Goal: Book appointment/travel/reservation

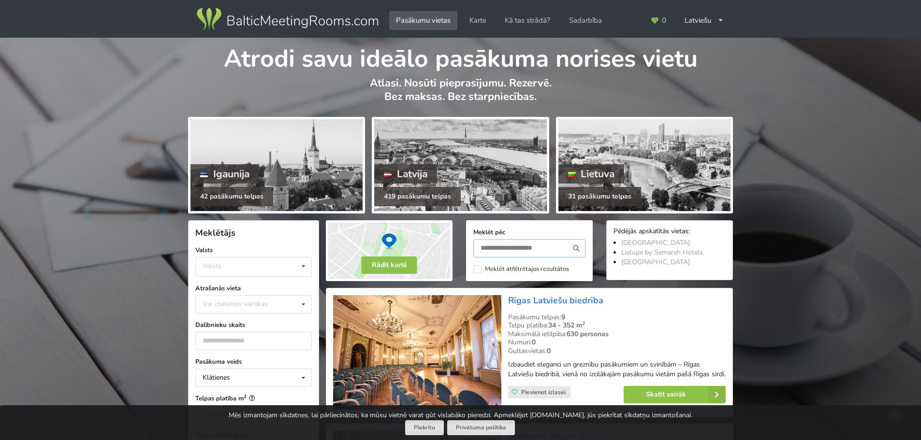
click at [506, 252] on input "text" at bounding box center [529, 248] width 112 height 18
type input "*******"
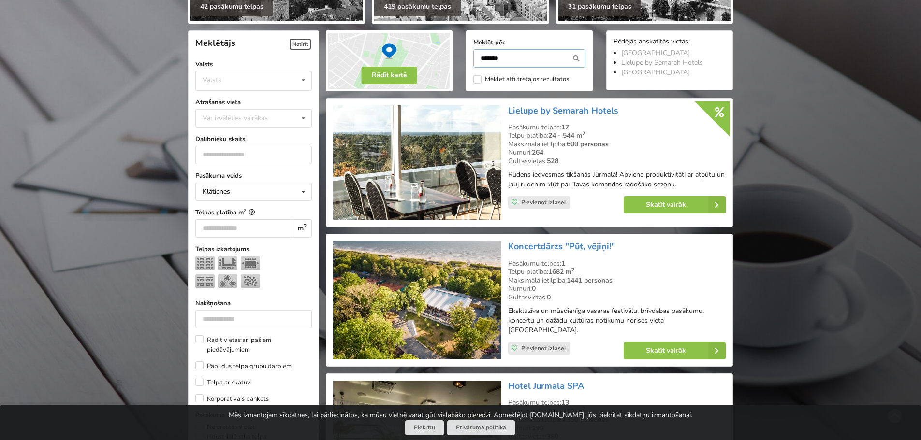
scroll to position [217, 0]
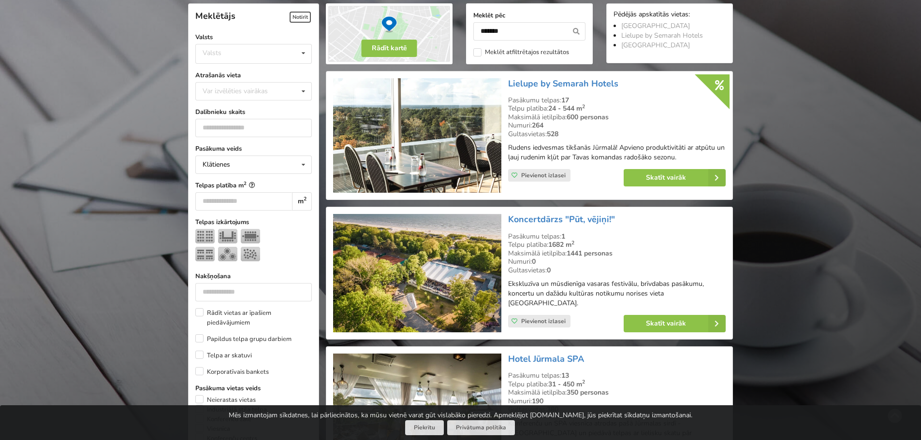
click at [424, 122] on img at bounding box center [417, 135] width 168 height 115
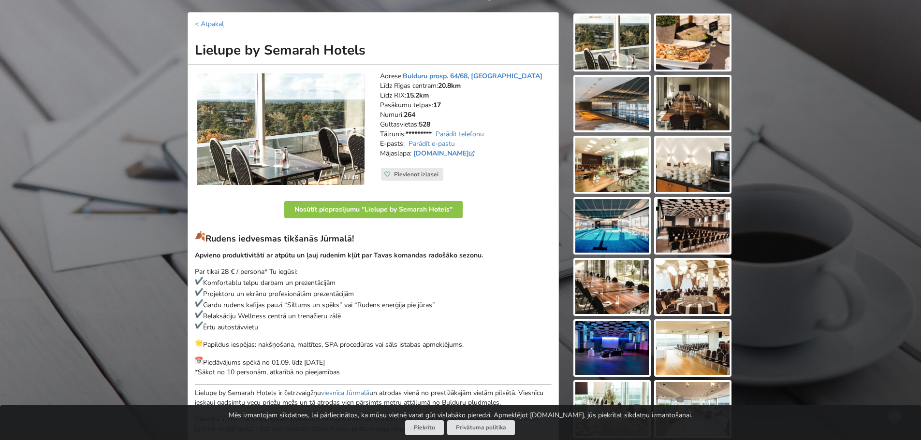
scroll to position [290, 0]
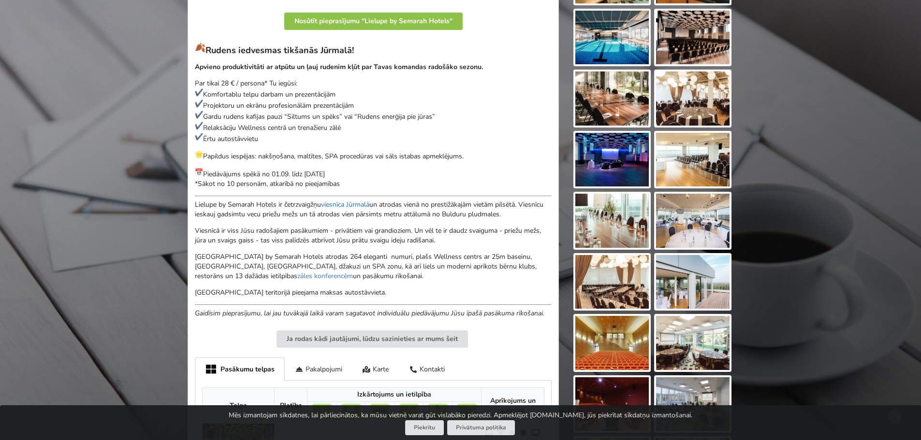
click at [347, 204] on link "viesnīca Jūrmalā" at bounding box center [345, 204] width 48 height 9
click at [297, 275] on link "zāles konferencēm" at bounding box center [325, 276] width 56 height 9
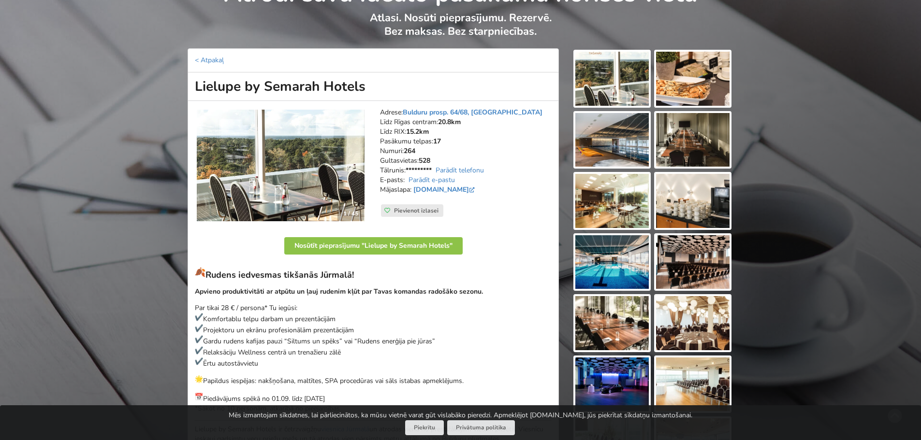
scroll to position [48, 0]
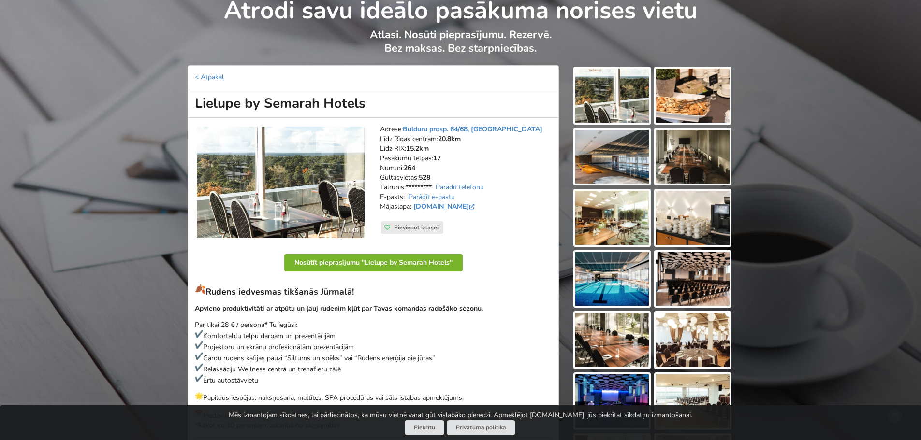
click at [339, 263] on button "Nosūtīt pieprasījumu "Lielupe by Semarah Hotels"" at bounding box center [373, 262] width 178 height 17
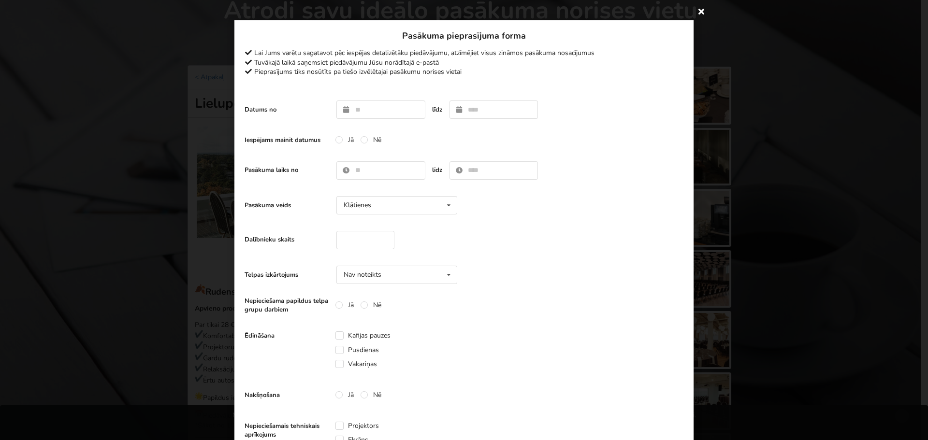
click at [699, 9] on icon at bounding box center [700, 10] width 15 height 15
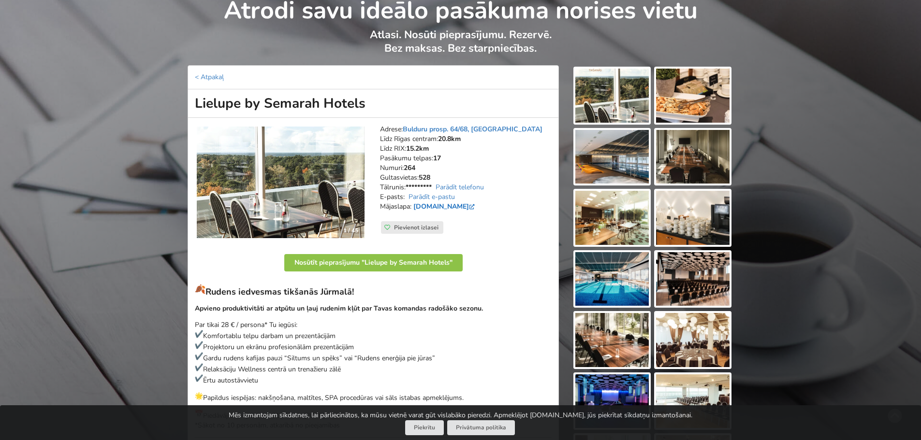
click at [445, 206] on link "lielupe.semarahhotels.com" at bounding box center [444, 206] width 63 height 9
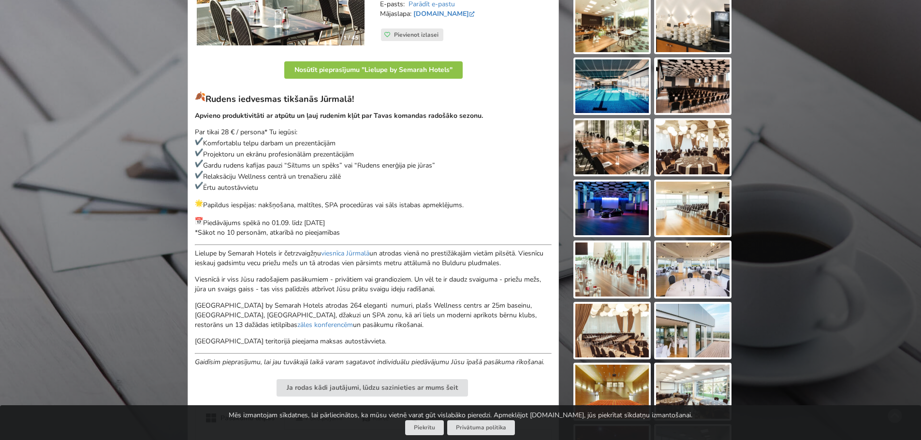
scroll to position [242, 0]
click at [353, 320] on link "zāles konferencēm" at bounding box center [325, 324] width 56 height 9
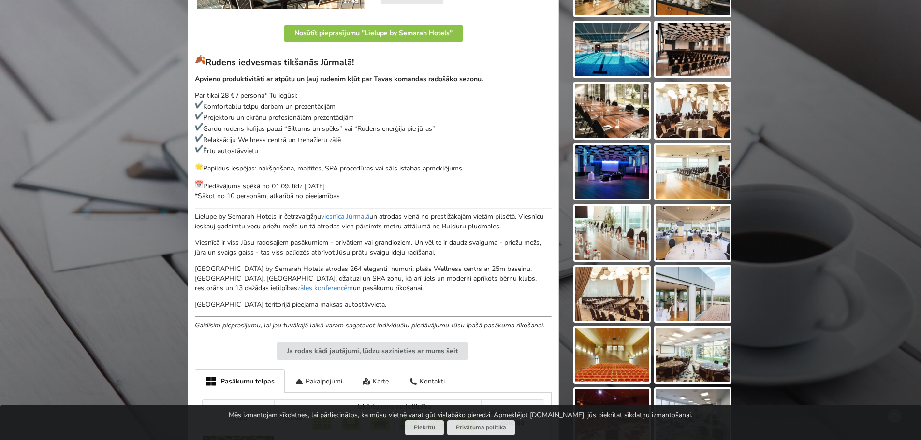
scroll to position [167, 0]
